Goal: Navigation & Orientation: Find specific page/section

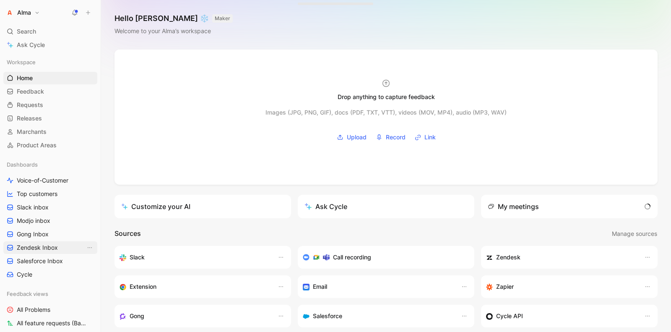
click at [57, 247] on span "Zendesk Inbox" at bounding box center [37, 247] width 41 height 8
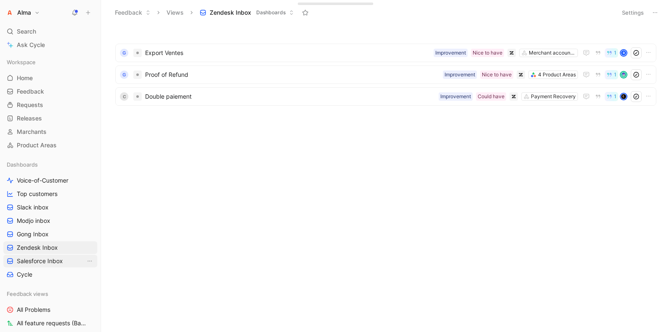
click at [52, 259] on span "Salesforce Inbox" at bounding box center [40, 261] width 46 height 8
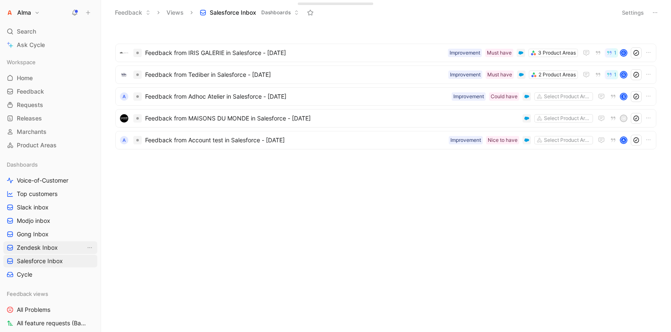
click at [50, 252] on link "Zendesk Inbox" at bounding box center [50, 247] width 94 height 13
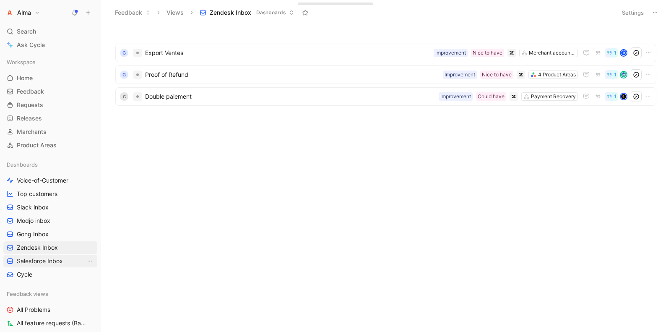
click at [50, 265] on link "Salesforce Inbox" at bounding box center [50, 260] width 94 height 13
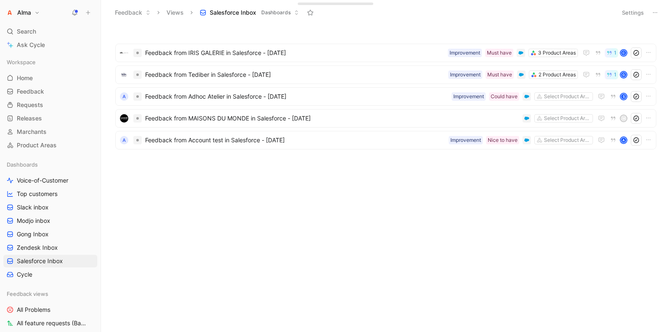
click at [31, 13] on h1 "Alma" at bounding box center [24, 13] width 14 height 8
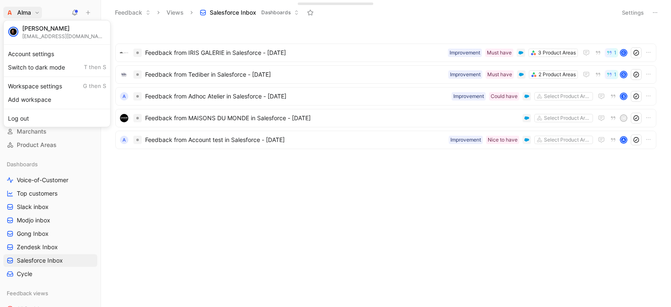
click at [26, 14] on div at bounding box center [335, 153] width 671 height 307
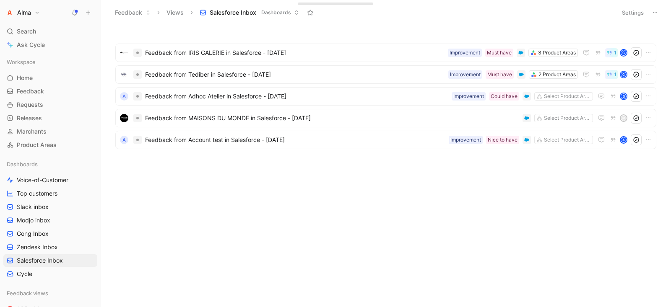
click at [26, 10] on h1 "Alma" at bounding box center [24, 13] width 14 height 8
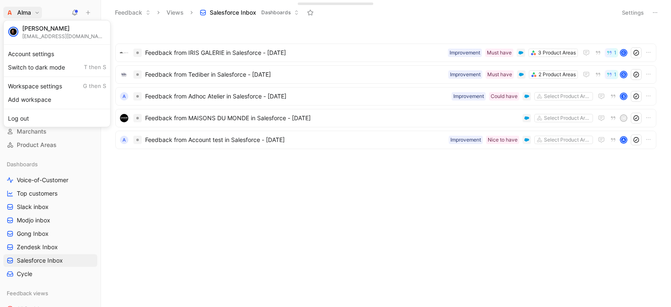
click at [129, 202] on div at bounding box center [335, 153] width 671 height 307
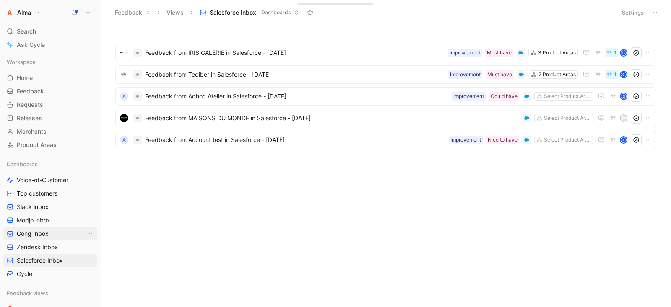
click at [39, 236] on span "Gong Inbox" at bounding box center [33, 234] width 32 height 8
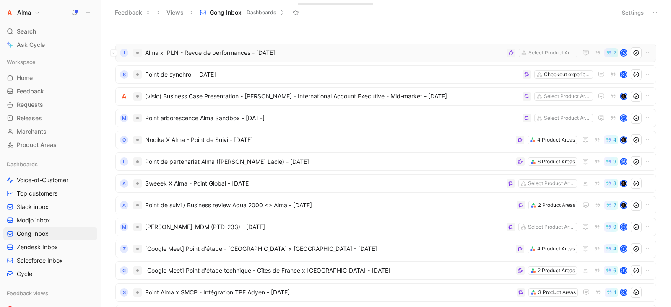
click at [172, 55] on span "Alma x IPLN - Revue de performances - [DATE]" at bounding box center [324, 53] width 358 height 10
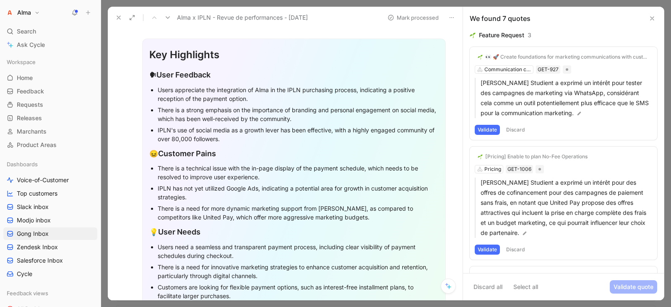
scroll to position [219, 0]
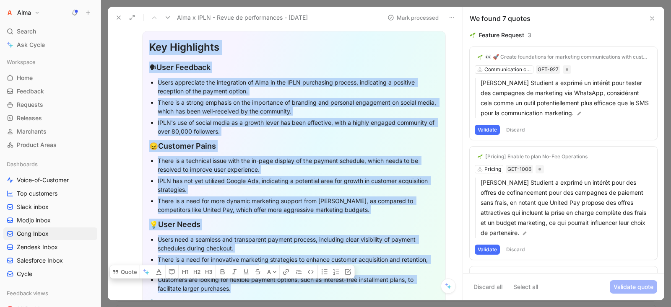
drag, startPoint x: 151, startPoint y: 54, endPoint x: 320, endPoint y: 293, distance: 292.7
click at [320, 293] on div "Key Highlights 🗣 User Feedback Users appreciate the integration of Alma in the …" at bounding box center [294, 214] width 304 height 367
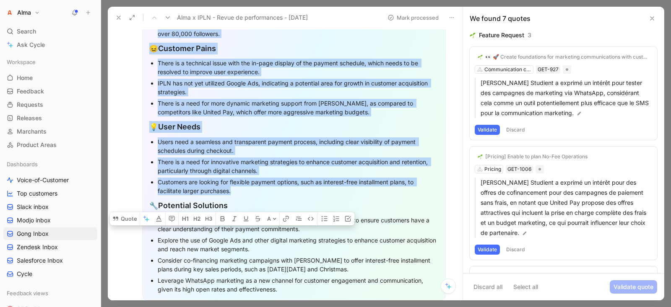
scroll to position [311, 0]
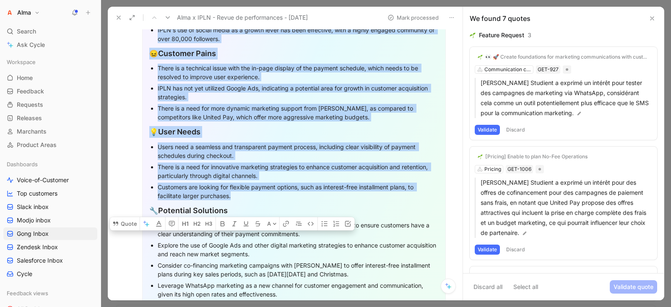
click at [210, 141] on p "Users need a seamless and transparent payment process, including clear visibili…" at bounding box center [298, 151] width 281 height 20
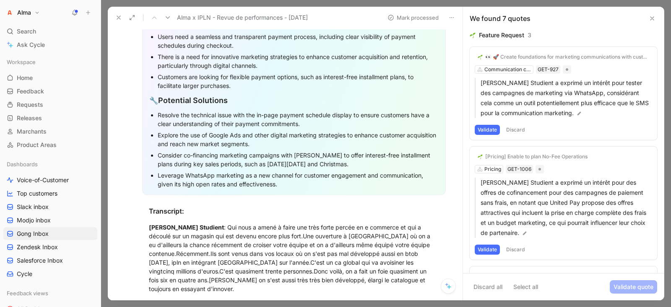
scroll to position [275, 0]
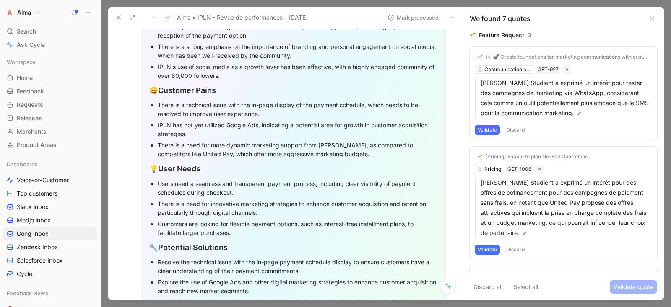
click at [118, 15] on icon at bounding box center [118, 17] width 7 height 7
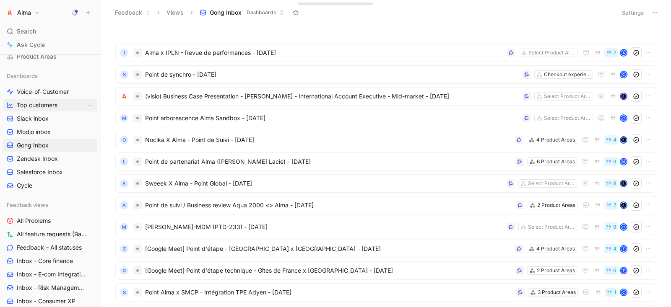
scroll to position [93, 0]
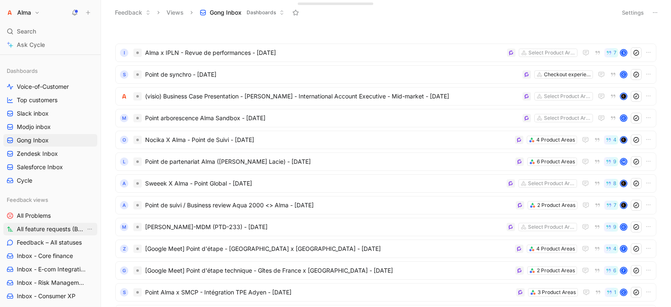
click at [48, 230] on span "All feature requests (Backlog & To do)" at bounding box center [51, 229] width 69 height 8
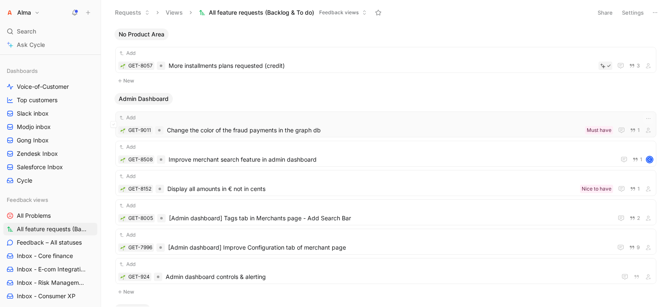
scroll to position [3, 0]
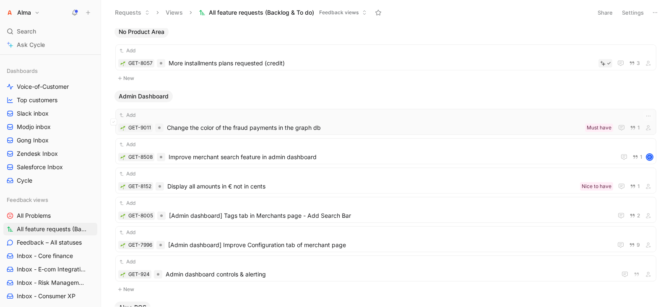
click at [221, 127] on span "Change the color of the fraud payments in the graph db" at bounding box center [374, 128] width 415 height 10
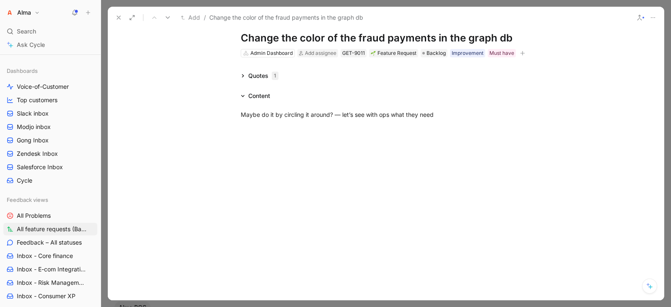
scroll to position [18, 0]
click at [114, 21] on button at bounding box center [119, 18] width 12 height 12
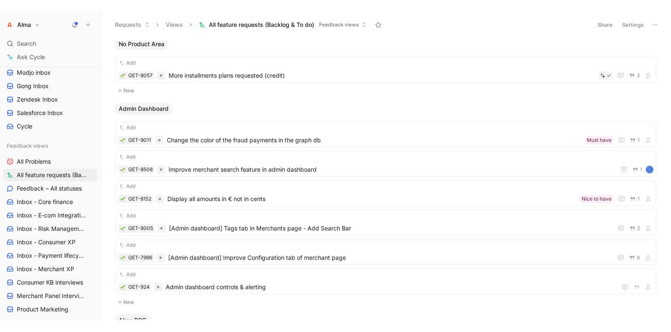
scroll to position [258, 0]
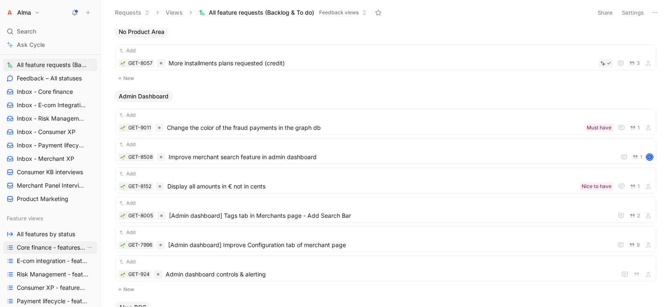
click at [40, 247] on span "Core finance - features by status" at bounding box center [51, 248] width 69 height 8
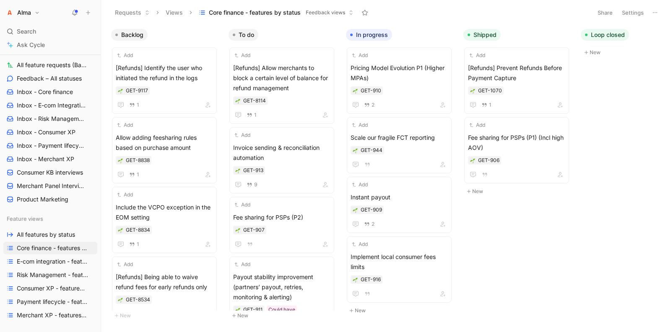
click at [31, 13] on h1 "Alma" at bounding box center [24, 13] width 14 height 8
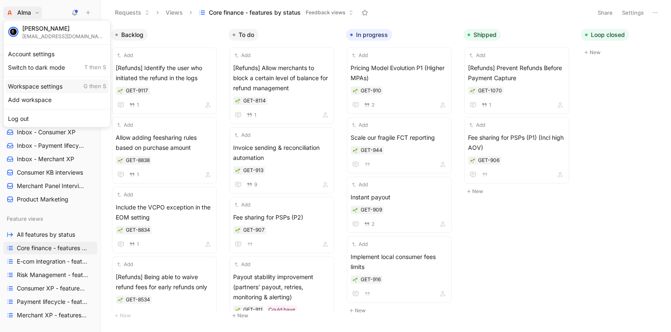
click at [56, 89] on div "Workspace settings G then S" at bounding box center [56, 85] width 103 height 13
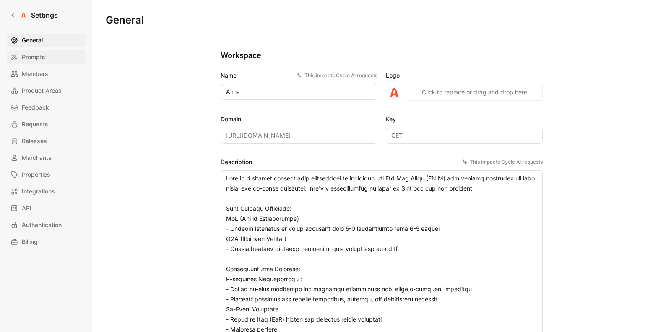
click at [41, 57] on span "Prompts" at bounding box center [33, 57] width 23 height 10
